Goal: Transaction & Acquisition: Book appointment/travel/reservation

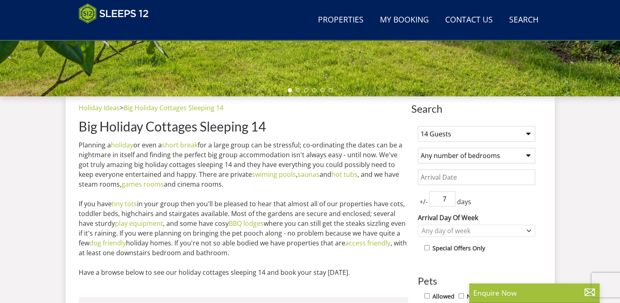
scroll to position [252, 0]
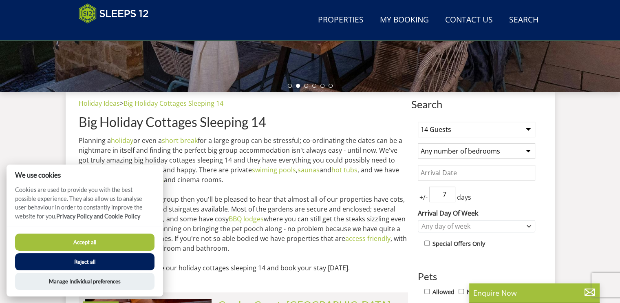
click at [530, 150] on select "Any number of bedrooms 4 Bedrooms 5 Bedrooms 6 Bedrooms 7 Bedrooms 8 Bedrooms 9…" at bounding box center [476, 150] width 117 height 15
select select "7"
click at [418, 143] on select "Any number of bedrooms 4 Bedrooms 5 Bedrooms 6 Bedrooms 7 Bedrooms 8 Bedrooms 9…" at bounding box center [476, 150] width 117 height 15
click at [88, 245] on button "Accept all" at bounding box center [84, 241] width 139 height 17
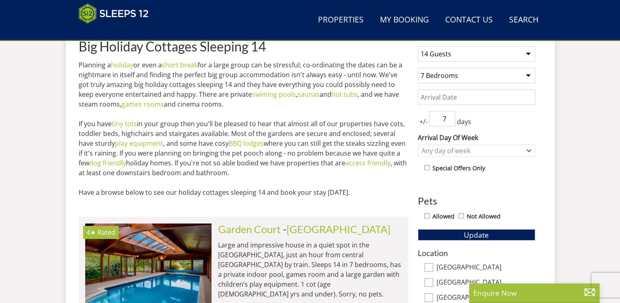
scroll to position [334, 0]
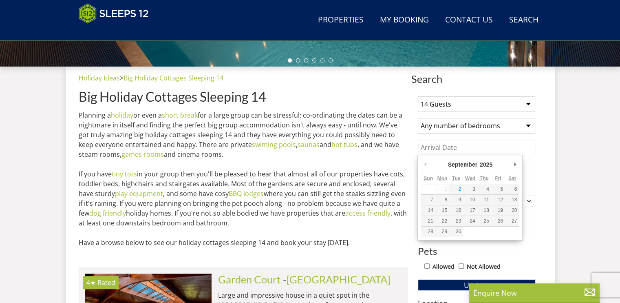
click at [455, 146] on input "Date" at bounding box center [476, 146] width 117 height 15
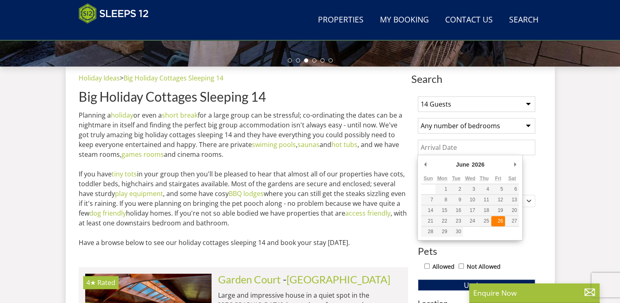
type input "[DATE]"
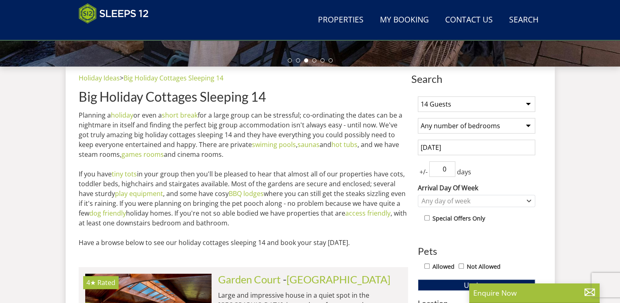
drag, startPoint x: 446, startPoint y: 168, endPoint x: 442, endPoint y: 168, distance: 4.9
click at [442, 168] on input "0" at bounding box center [442, 168] width 26 height 15
click at [451, 166] on input "2" at bounding box center [442, 168] width 26 height 15
type input "3"
click at [451, 166] on input "3" at bounding box center [442, 168] width 26 height 15
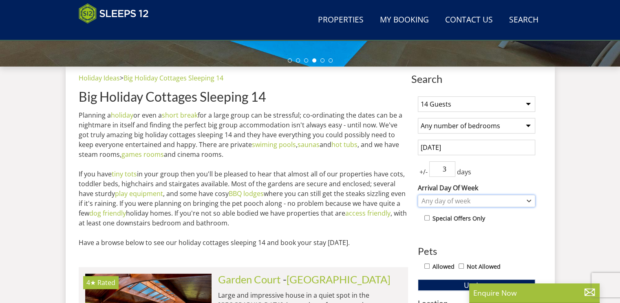
click at [530, 201] on icon "Combobox" at bounding box center [529, 200] width 4 height 5
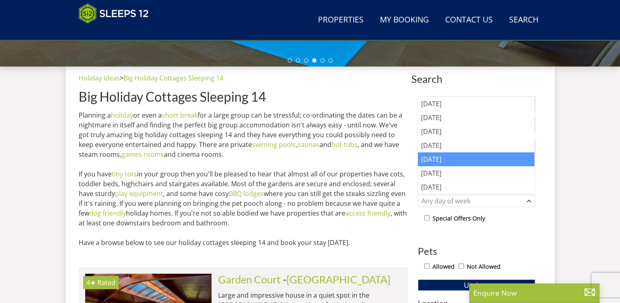
click at [435, 159] on div "[DATE]" at bounding box center [476, 159] width 117 height 14
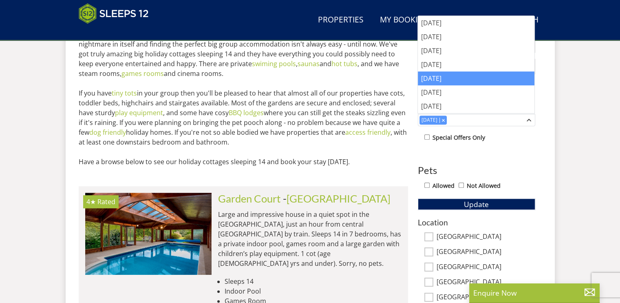
scroll to position [359, 0]
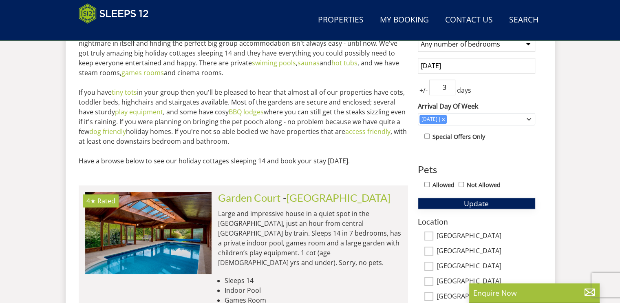
click at [491, 199] on button "Update" at bounding box center [476, 202] width 117 height 11
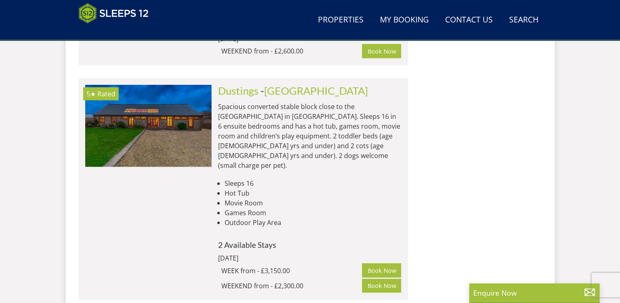
scroll to position [4938, 0]
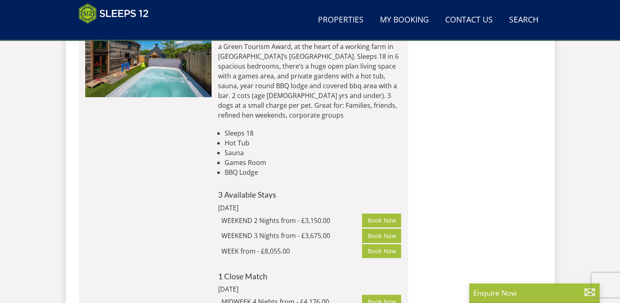
scroll to position [6039, 0]
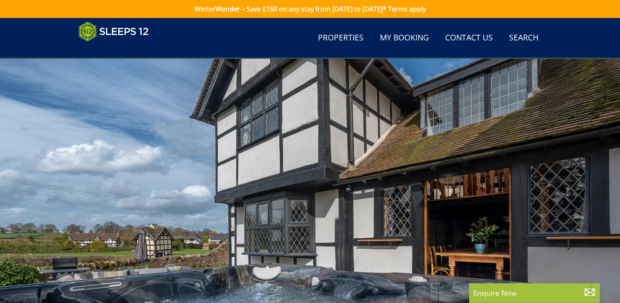
scroll to position [122, 0]
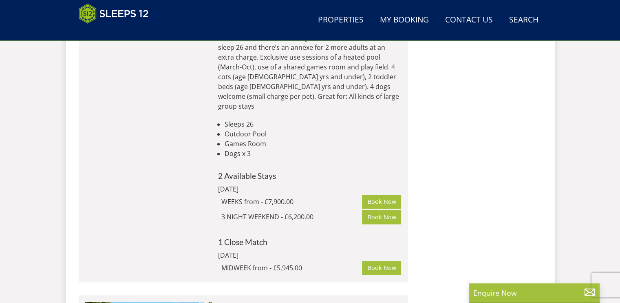
scroll to position [10361, 0]
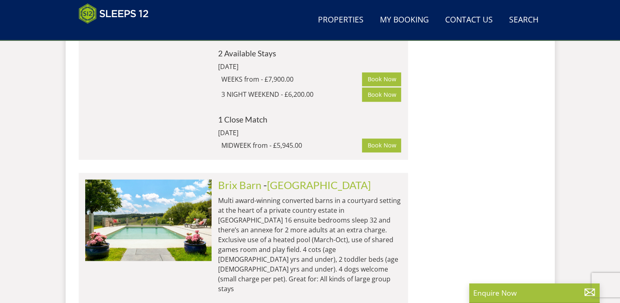
scroll to position [10075, 0]
